Goal: Information Seeking & Learning: Learn about a topic

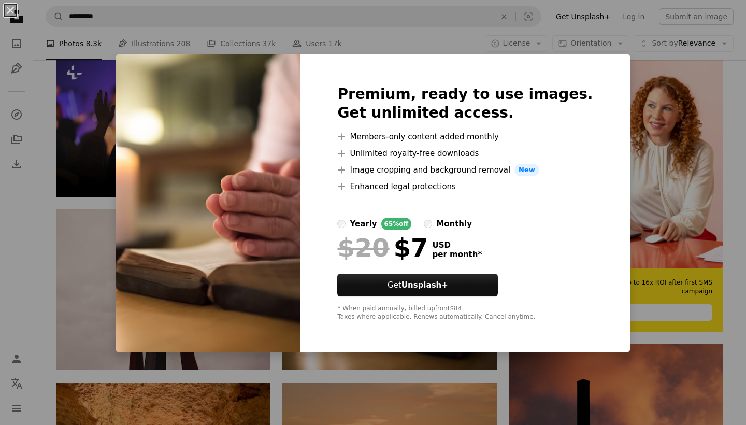
scroll to position [205, 0]
click at [8, 8] on button "An X shape" at bounding box center [10, 10] width 12 height 12
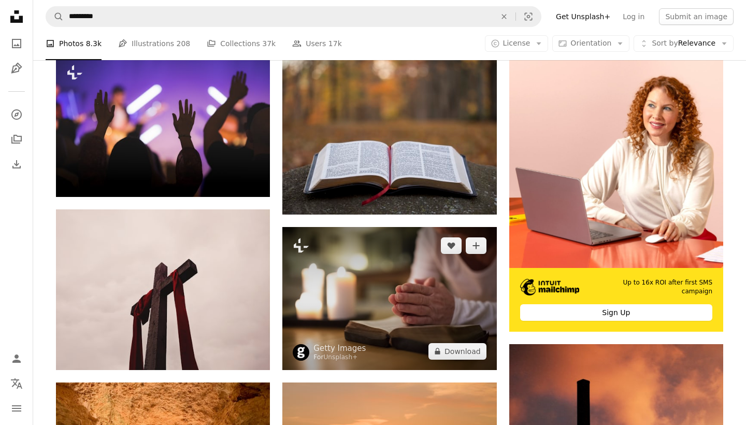
click at [382, 258] on img at bounding box center [389, 298] width 214 height 142
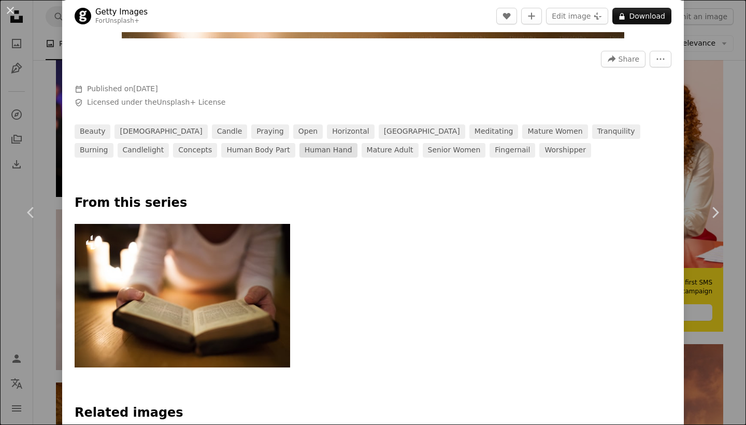
scroll to position [259, 0]
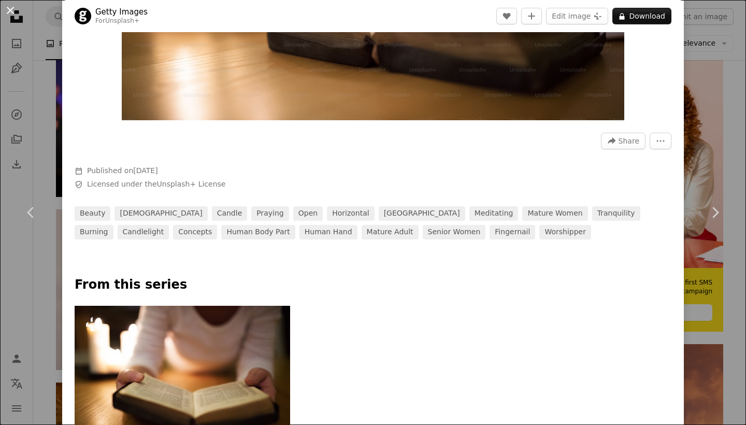
click at [10, 10] on button "An X shape" at bounding box center [10, 10] width 12 height 12
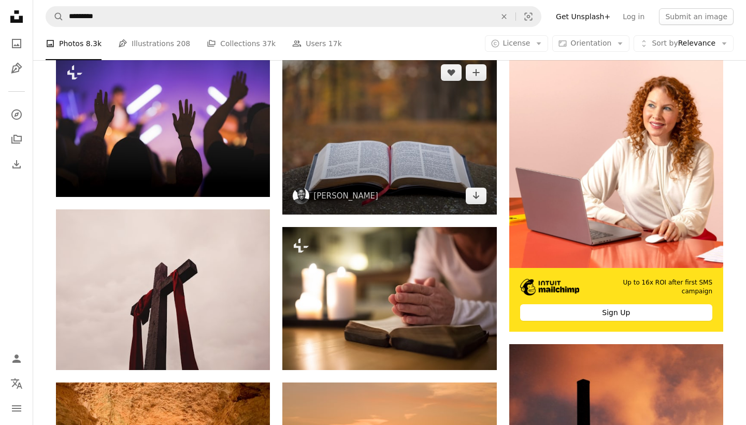
click at [342, 133] on img at bounding box center [389, 134] width 214 height 161
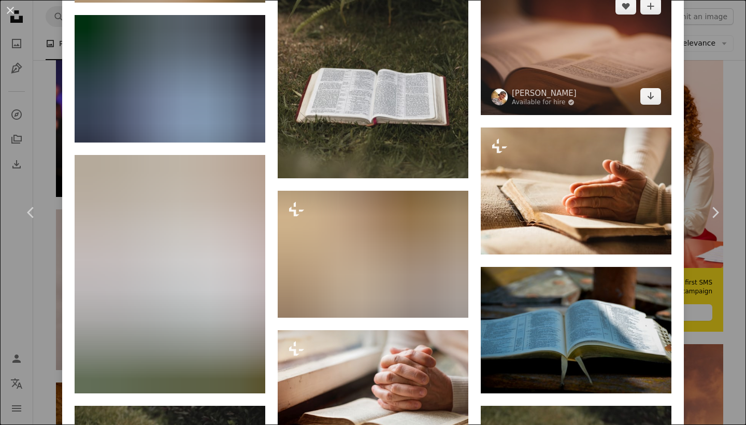
scroll to position [2702, 0]
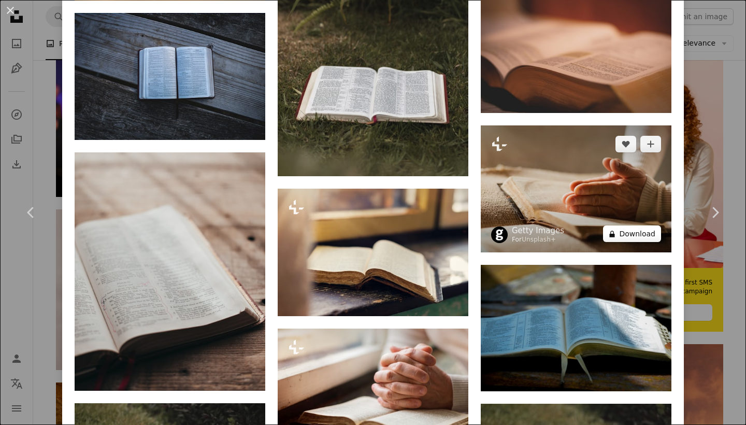
click at [623, 225] on button "A lock Download" at bounding box center [632, 233] width 58 height 17
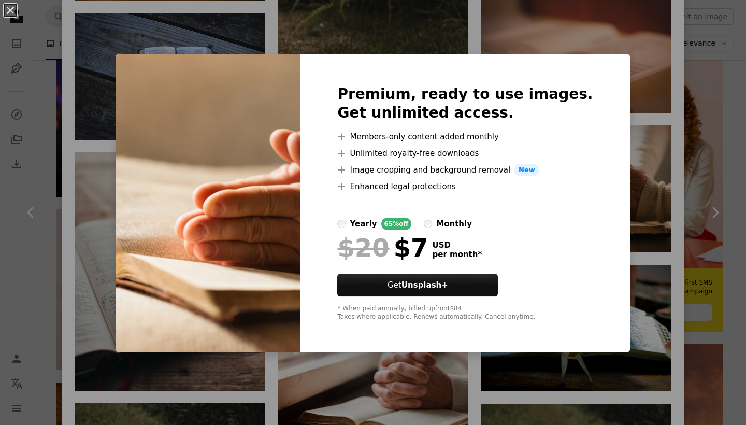
click at [627, 165] on div "An X shape Premium, ready to use images. Get unlimited access. A plus sign Memb…" at bounding box center [373, 212] width 746 height 425
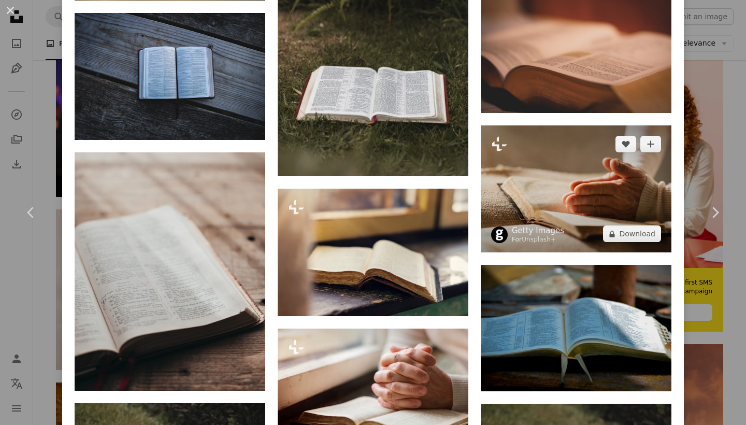
click at [602, 155] on img at bounding box center [576, 188] width 191 height 127
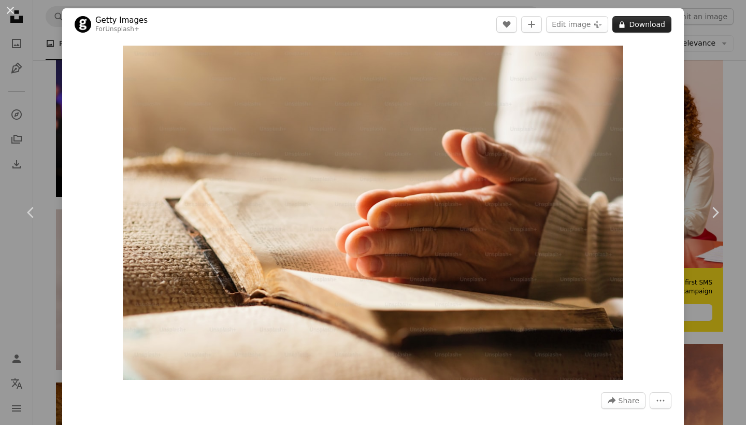
click at [644, 26] on button "A lock Download" at bounding box center [641, 24] width 59 height 17
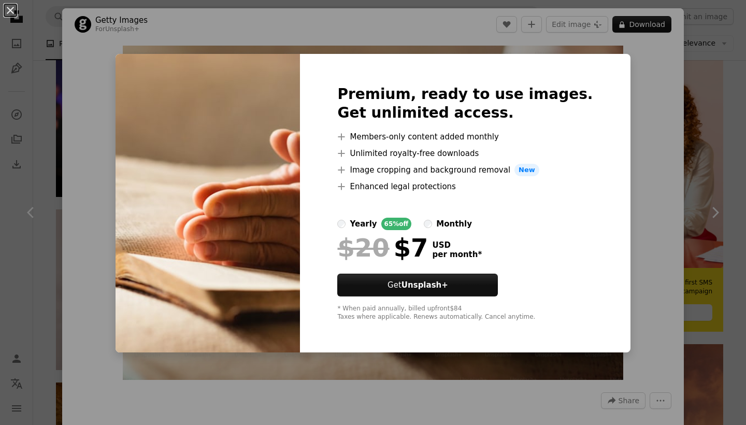
click at [630, 161] on div "An X shape Premium, ready to use images. Get unlimited access. A plus sign Memb…" at bounding box center [373, 212] width 746 height 425
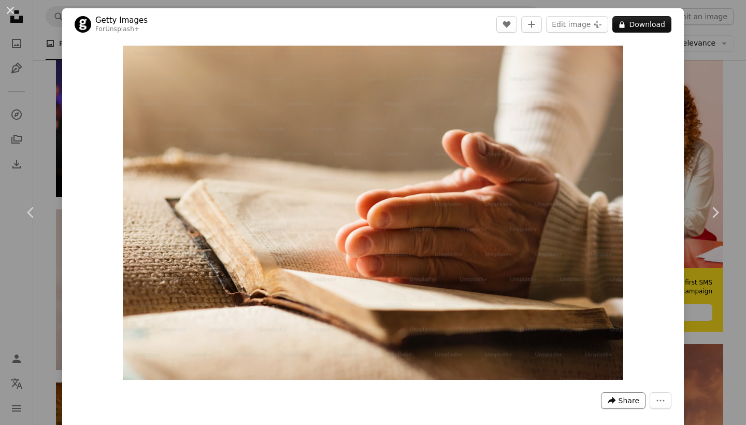
click at [624, 397] on span "Share" at bounding box center [628, 400] width 21 height 16
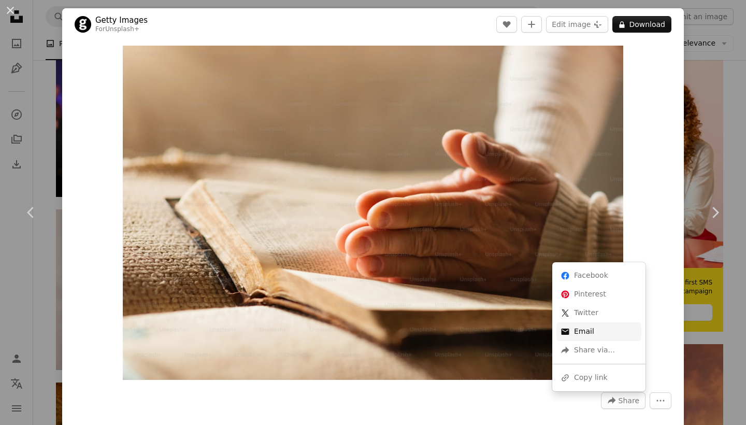
click at [579, 326] on link "An envelope Email" at bounding box center [598, 331] width 85 height 19
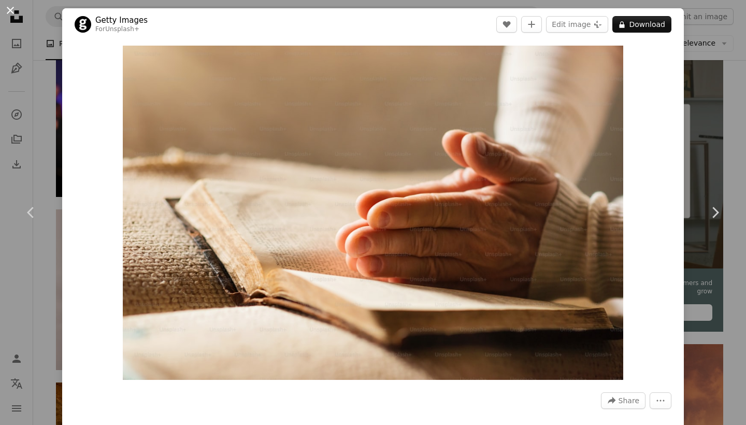
click at [10, 8] on button "An X shape" at bounding box center [10, 10] width 12 height 12
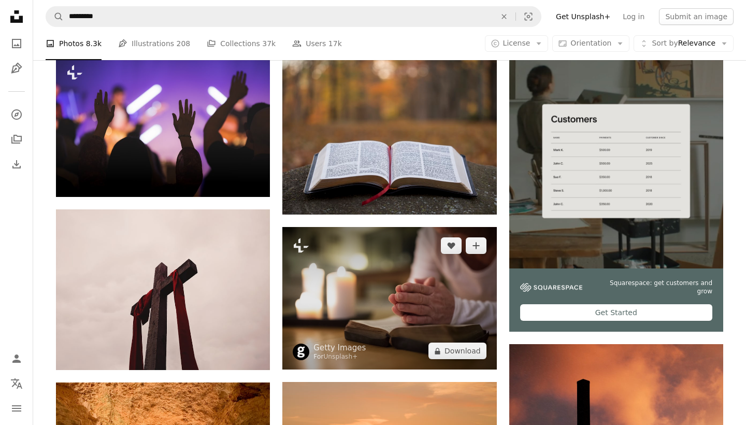
click at [399, 292] on img at bounding box center [389, 298] width 214 height 142
click at [479, 244] on icon "Add to Collection" at bounding box center [475, 245] width 7 height 7
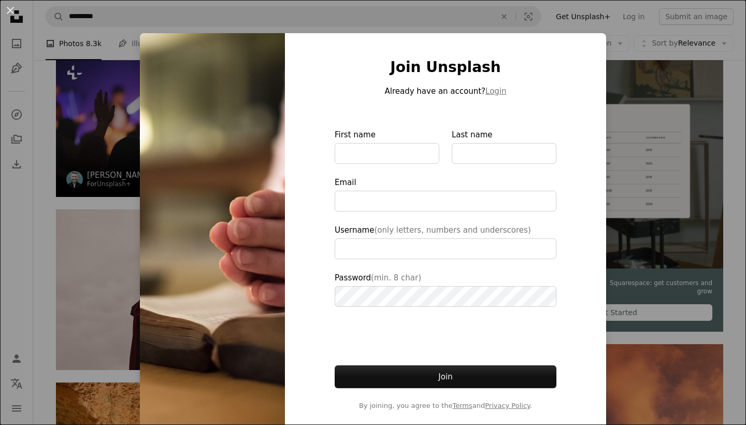
click at [104, 31] on div "An X shape Join Unsplash Already have an account? Login First name Last name Em…" at bounding box center [373, 212] width 746 height 425
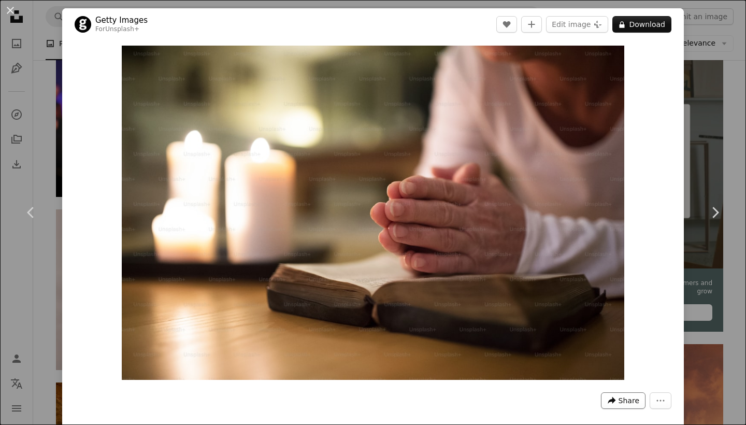
click at [621, 399] on span "Share" at bounding box center [628, 400] width 21 height 16
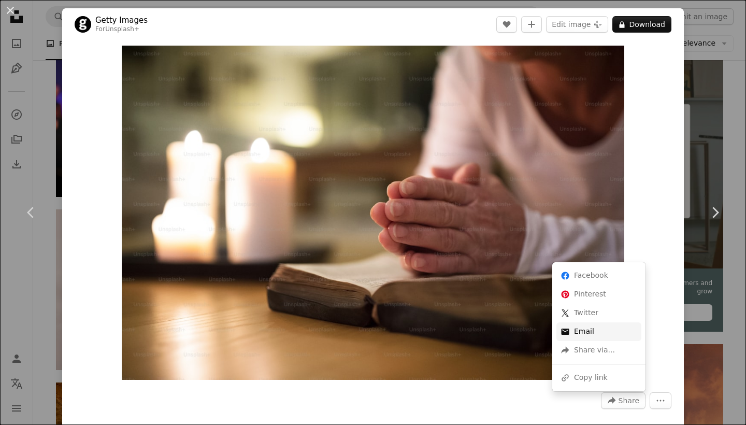
click at [580, 326] on link "An envelope Email" at bounding box center [598, 331] width 85 height 19
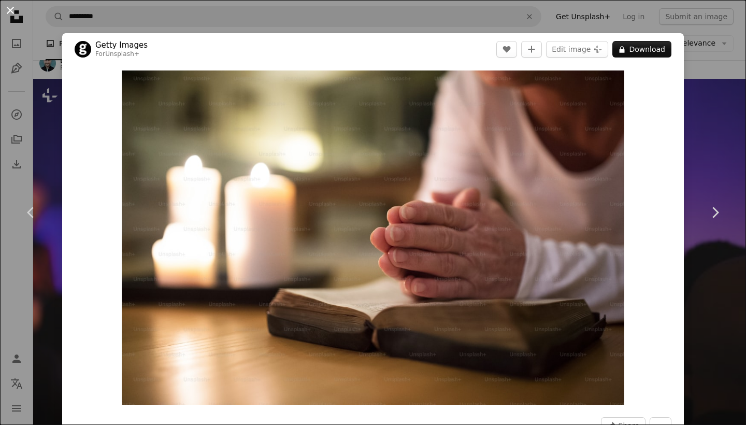
click at [13, 11] on button "An X shape" at bounding box center [10, 10] width 12 height 12
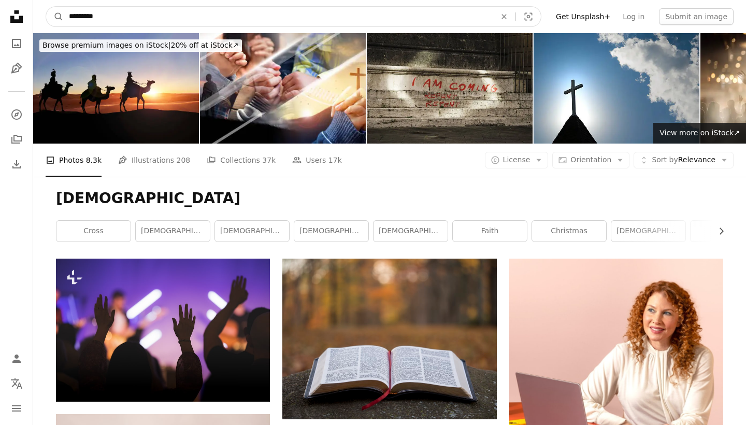
click at [100, 19] on input "*********" at bounding box center [278, 17] width 429 height 20
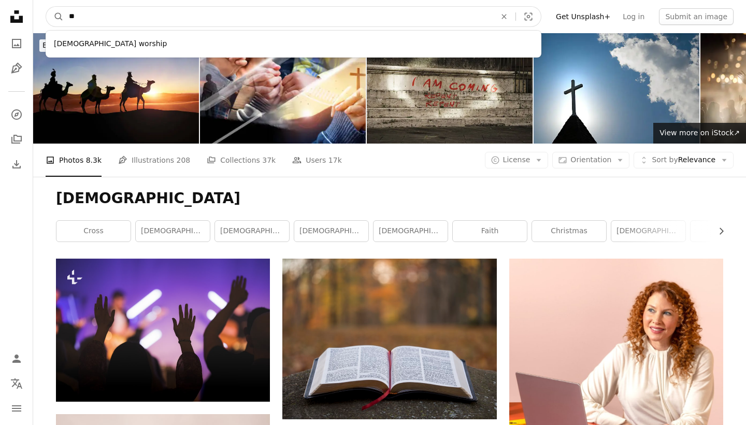
type input "*"
type input "*****"
click at [55, 17] on button "A magnifying glass" at bounding box center [55, 17] width 18 height 20
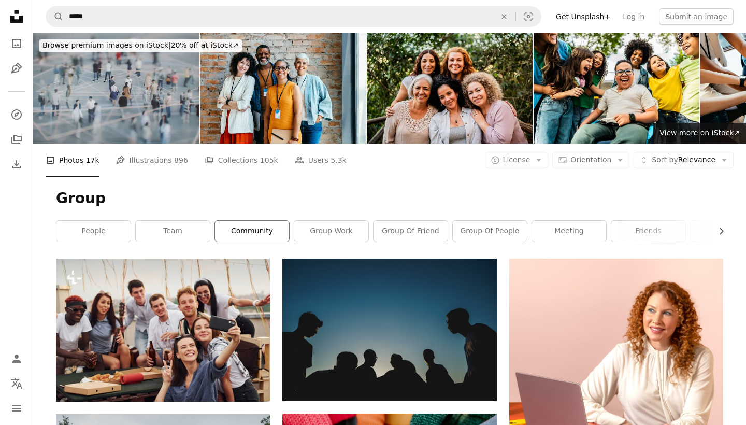
click at [262, 234] on link "community" at bounding box center [252, 231] width 74 height 21
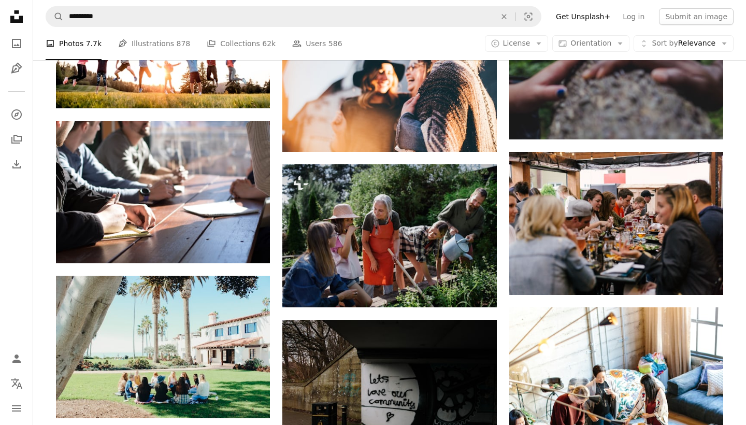
scroll to position [718, 0]
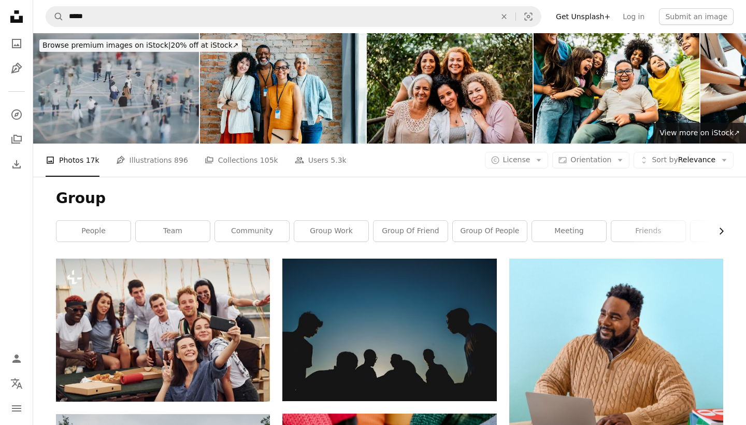
click at [720, 230] on icon "Chevron right" at bounding box center [721, 231] width 10 height 10
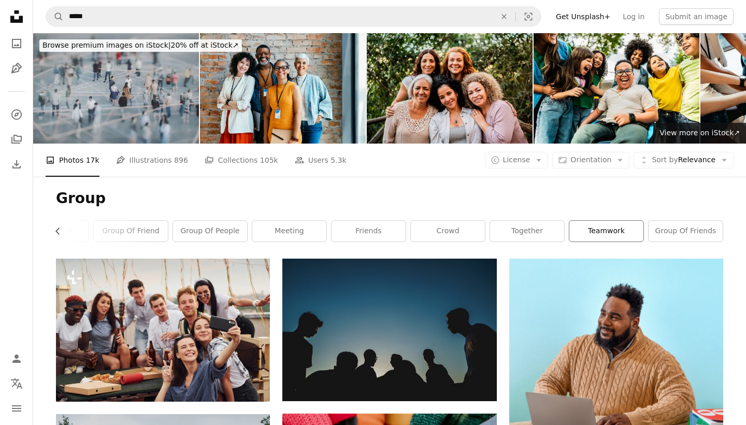
click at [626, 230] on link "teamwork" at bounding box center [606, 231] width 74 height 21
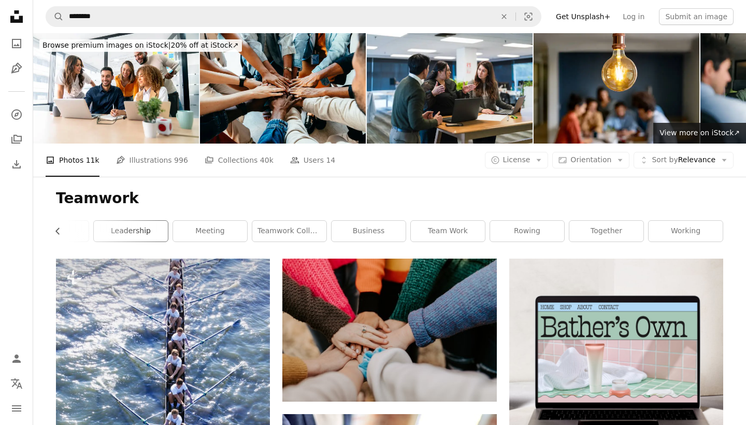
click at [135, 228] on link "leadership" at bounding box center [131, 231] width 74 height 21
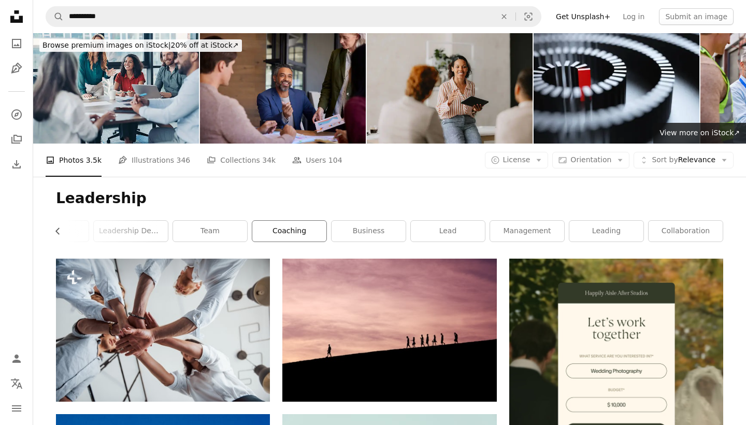
click at [285, 230] on link "coaching" at bounding box center [289, 231] width 74 height 21
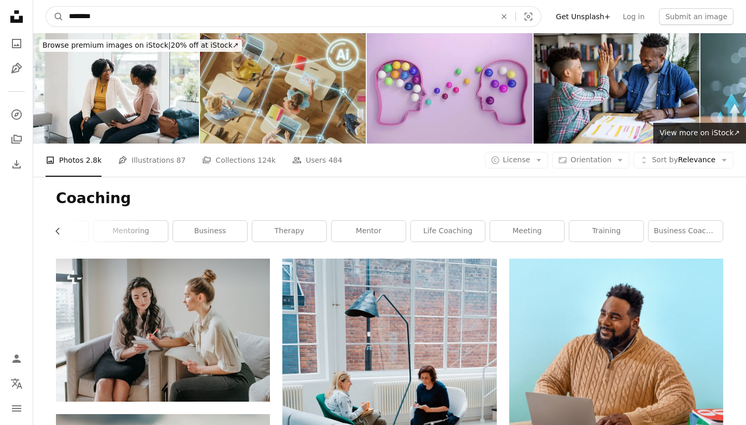
click at [101, 19] on input "********" at bounding box center [278, 17] width 429 height 20
type input "*******"
click at [55, 17] on button "A magnifying glass" at bounding box center [55, 17] width 18 height 20
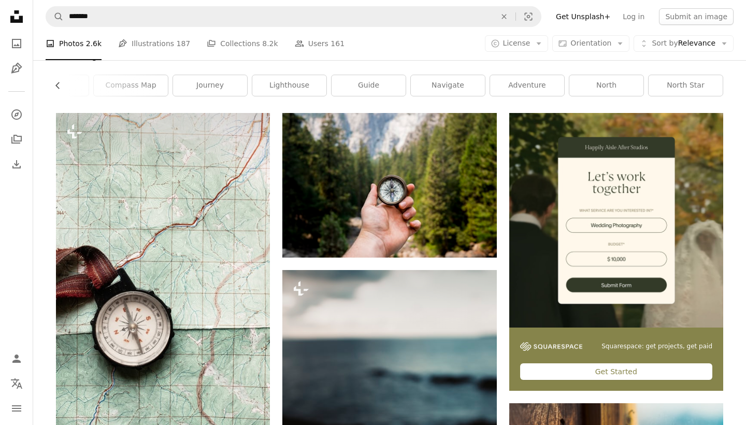
scroll to position [144, 0]
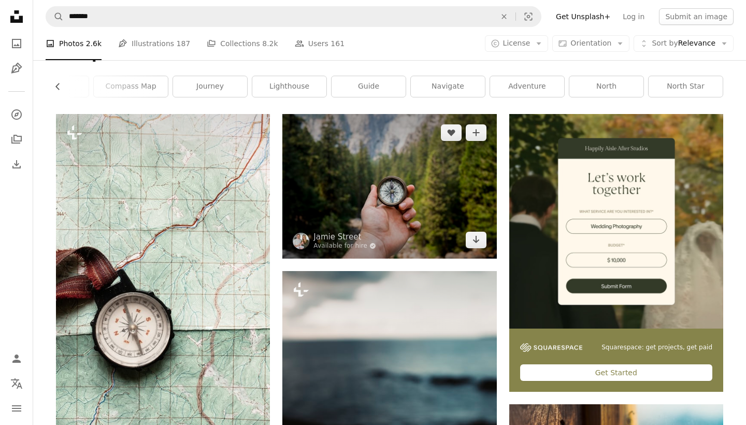
click at [378, 211] on img at bounding box center [389, 186] width 214 height 144
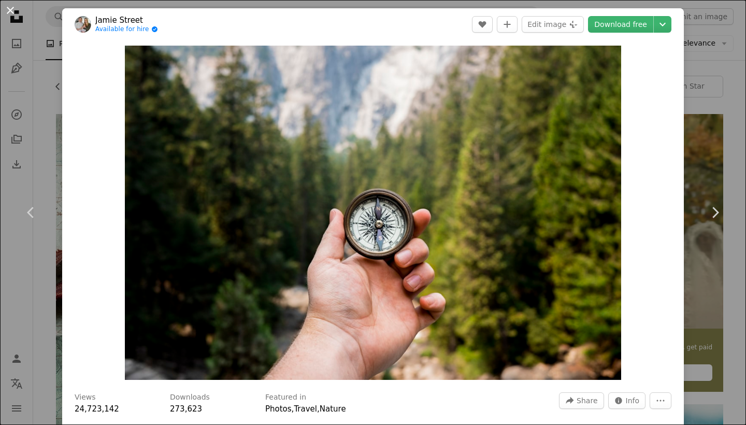
click at [11, 8] on button "An X shape" at bounding box center [10, 10] width 12 height 12
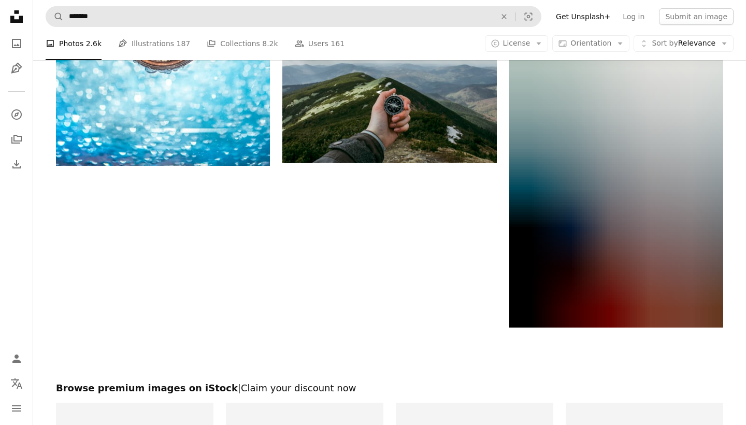
scroll to position [1728, 0]
